Goal: Task Accomplishment & Management: Manage account settings

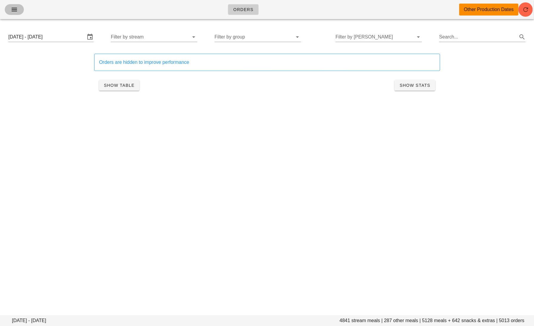
click at [17, 8] on icon "button" at bounding box center [14, 9] width 7 height 7
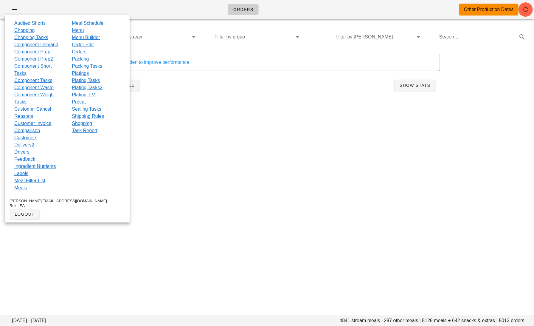
click at [83, 46] on link "Order Edit" at bounding box center [83, 44] width 22 height 7
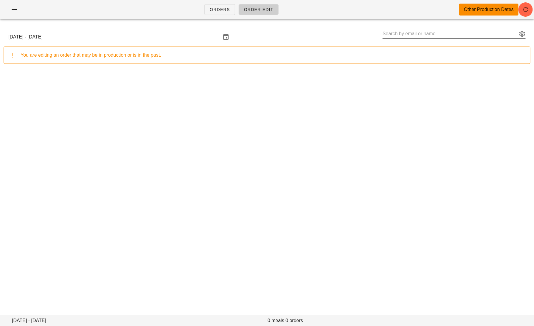
click at [402, 33] on input "text" at bounding box center [450, 34] width 135 height 10
paste input "to satisfy my own curiosity as we keep trying this out =)"
type input "to satisfy my own curiosity as we keep trying this out =)"
paste input "[EMAIL_ADDRESS][DOMAIN_NAME]"
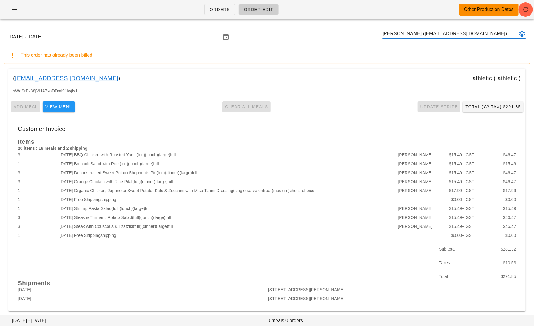
type input "[PERSON_NAME] ([EMAIL_ADDRESS][DOMAIN_NAME])"
click at [51, 78] on link "[EMAIL_ADDRESS][DOMAIN_NAME]" at bounding box center [66, 78] width 103 height 10
